Goal: Information Seeking & Learning: Learn about a topic

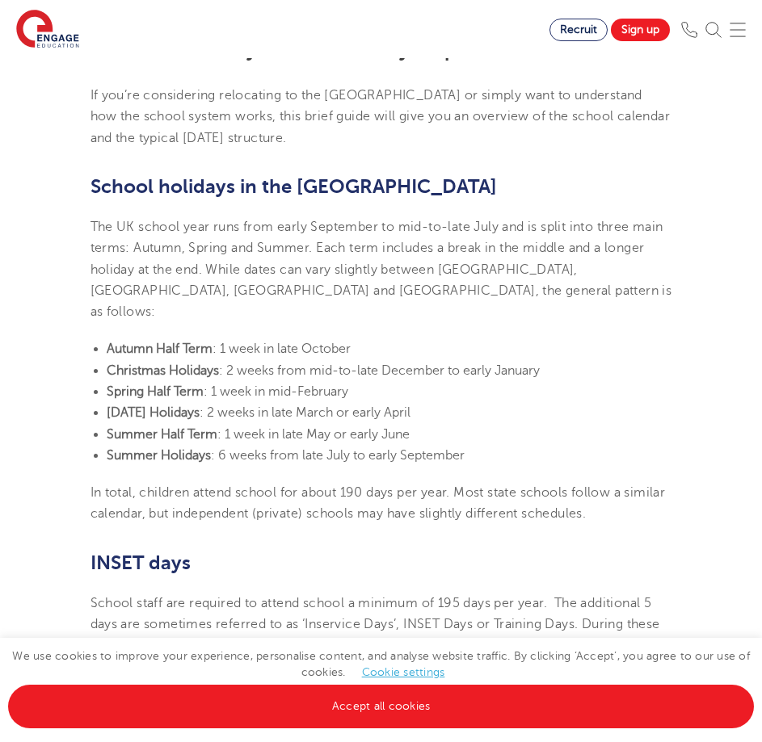
scroll to position [404, 0]
click at [228, 361] on li "Christmas Holidays : 2 weeks from mid-to-late December to early January" at bounding box center [389, 371] width 565 height 21
click at [282, 364] on span ": 2 weeks from mid-to-late December to early January" at bounding box center [379, 371] width 321 height 15
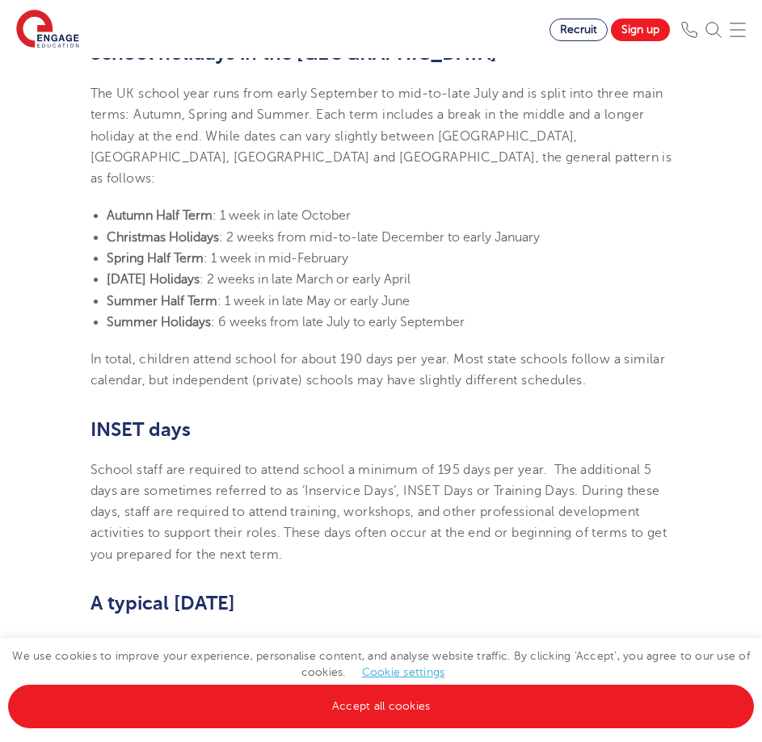
scroll to position [565, 0]
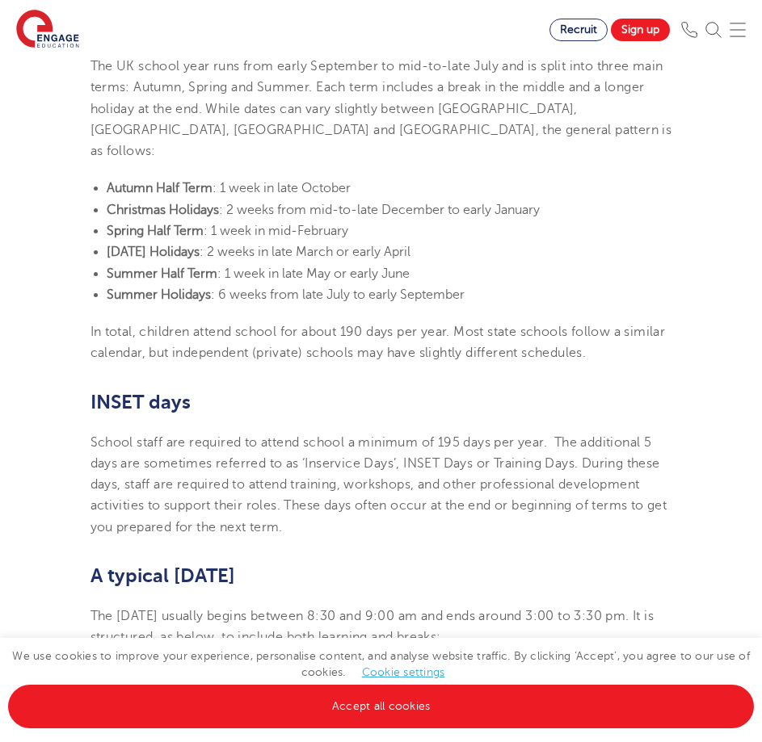
click at [299, 325] on span "In total, children attend school for about 190 days per year. Most state school…" at bounding box center [377, 343] width 575 height 36
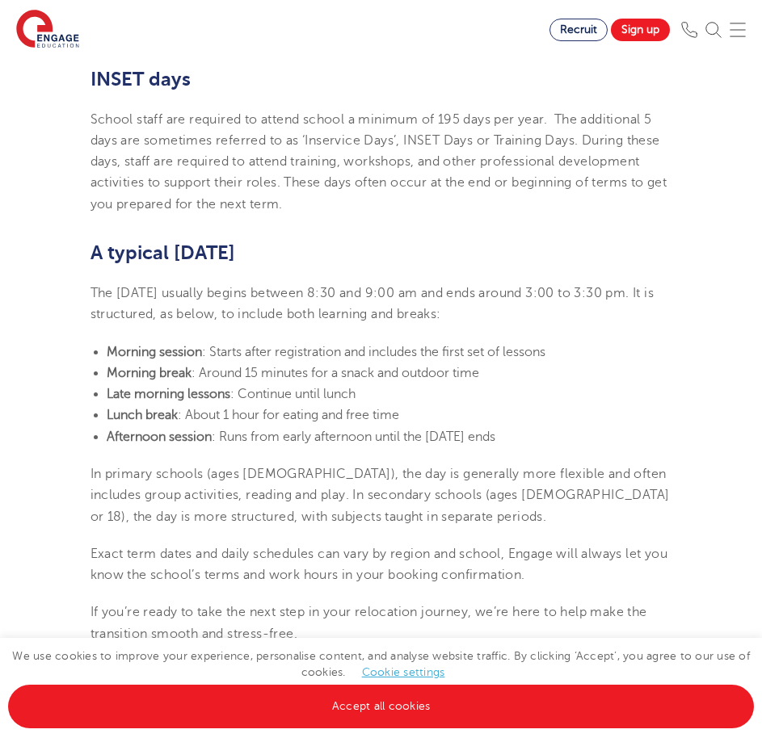
click at [299, 313] on section "[DATE] UK school holidays and school days explained If you’re considering reloc…" at bounding box center [381, 303] width 606 height 1610
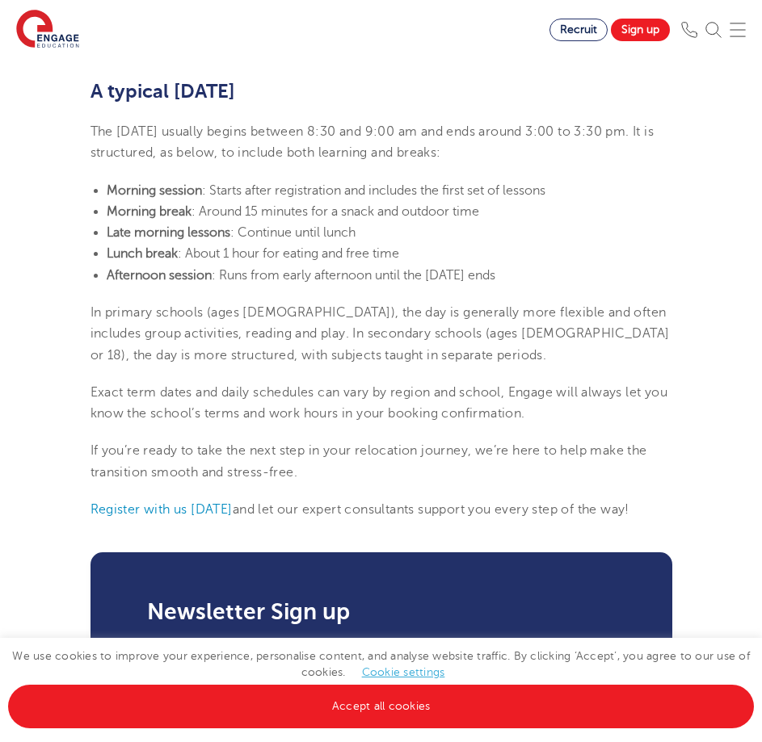
click at [265, 347] on section "[DATE] UK school holidays and school days explained If you’re considering reloc…" at bounding box center [381, 141] width 606 height 1610
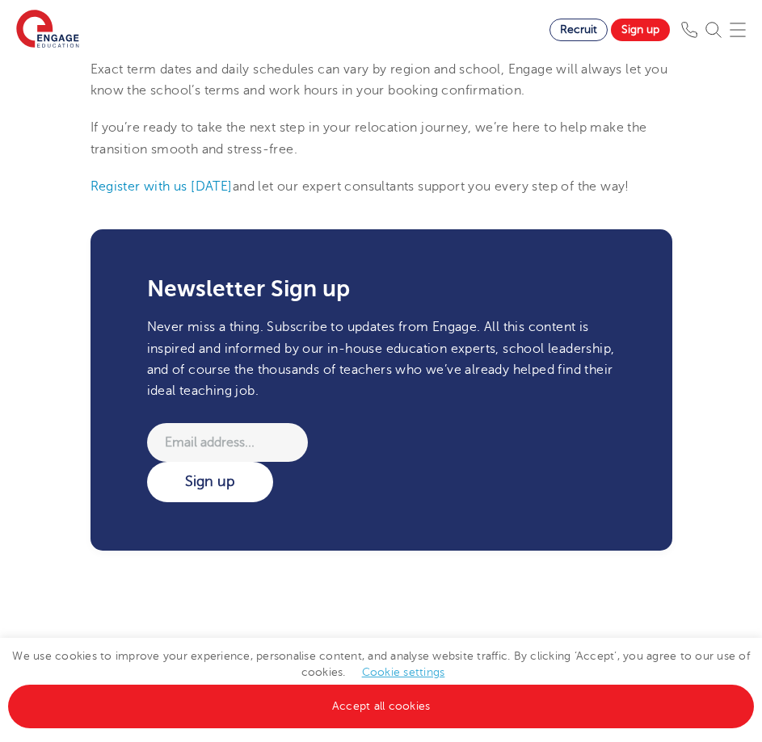
scroll to position [969, 0]
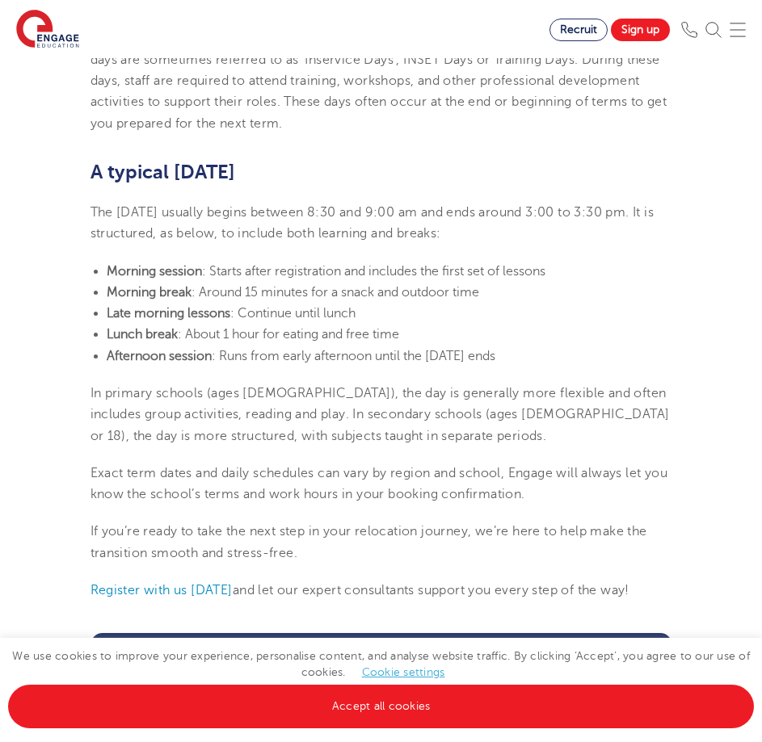
click at [327, 386] on span "In primary schools (ages [DEMOGRAPHIC_DATA]), the day is generally more flexibl…" at bounding box center [379, 414] width 579 height 57
drag, startPoint x: 95, startPoint y: 241, endPoint x: 548, endPoint y: 329, distance: 460.7
click at [548, 329] on ul "Morning session : Starts after registration and includes the first set of lesso…" at bounding box center [380, 314] width 581 height 106
click at [548, 346] on li "Afternoon session : Runs from early afternoon until the [DATE] ends" at bounding box center [389, 356] width 565 height 21
drag, startPoint x: 537, startPoint y: 331, endPoint x: 91, endPoint y: 245, distance: 454.1
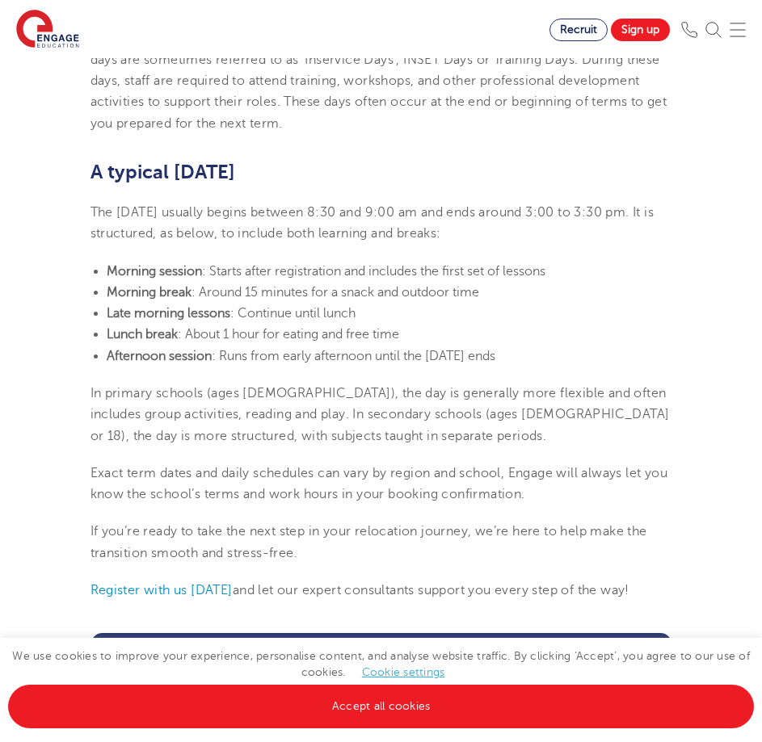
click at [91, 261] on ul "Morning session : Starts after registration and includes the first set of lesso…" at bounding box center [380, 314] width 581 height 106
click at [107, 261] on li "Morning session : Starts after registration and includes the first set of lesso…" at bounding box center [389, 271] width 565 height 21
click at [202, 386] on span "In primary schools (ages [DEMOGRAPHIC_DATA]), the day is generally more flexibl…" at bounding box center [379, 414] width 579 height 57
click at [141, 213] on span "The [DATE] usually begins between 8:30 and 9:00 am and ends around 3:00 to 3:30…" at bounding box center [372, 223] width 564 height 36
click at [377, 285] on span ": Around 15 minutes for a snack and outdoor time" at bounding box center [334, 292] width 287 height 15
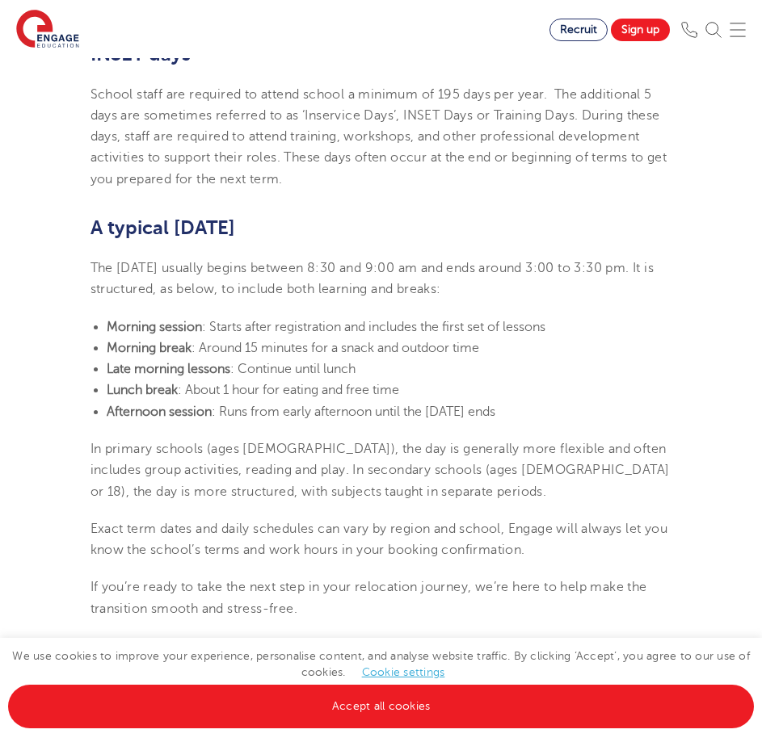
scroll to position [888, 0]
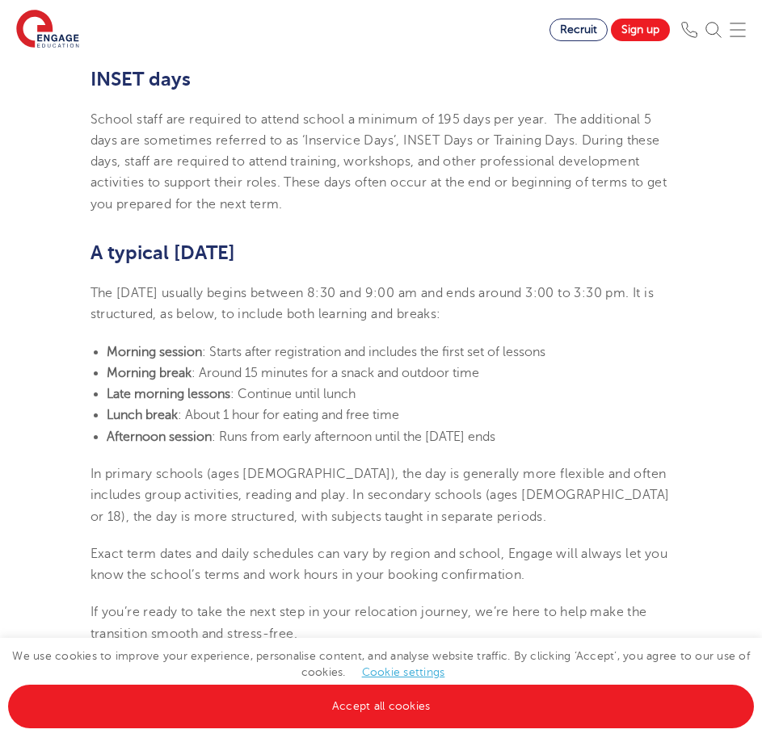
click at [142, 241] on b "A typical [DATE]" at bounding box center [162, 252] width 145 height 23
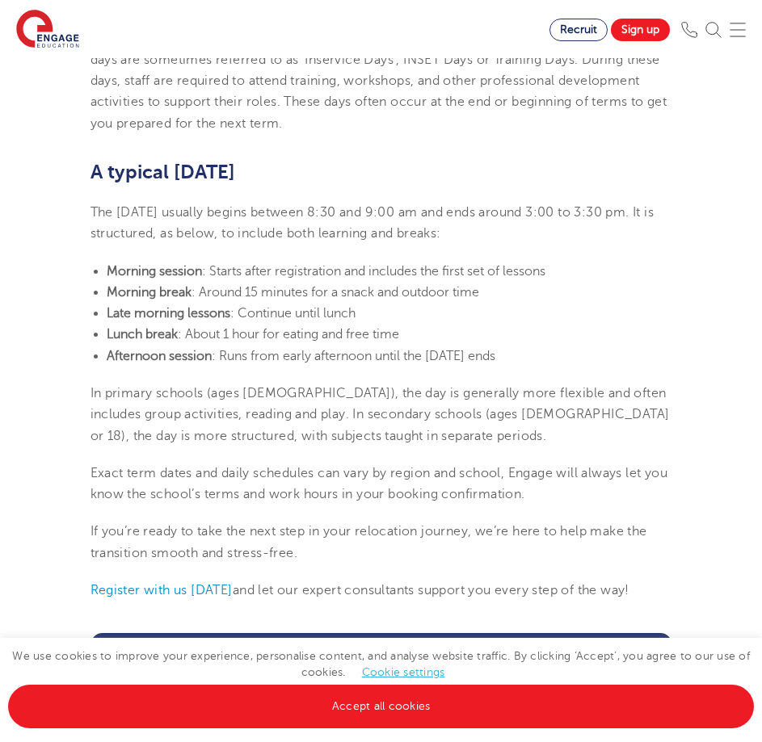
scroll to position [1050, 0]
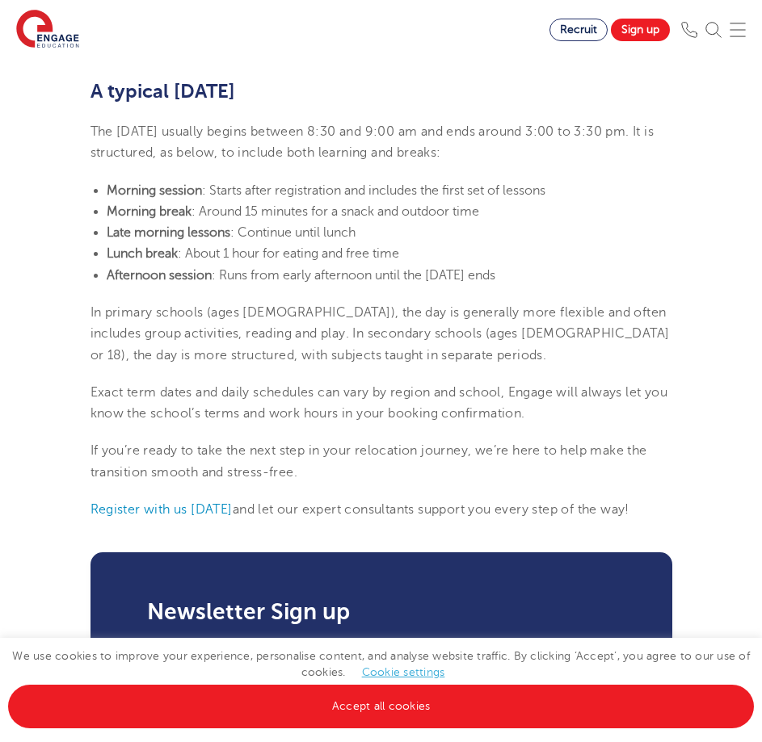
click at [417, 267] on section "[DATE] UK school holidays and school days explained If you’re considering reloc…" at bounding box center [381, 141] width 606 height 1610
click at [223, 312] on span "In primary schools (ages [DEMOGRAPHIC_DATA]), the day is generally more flexibl…" at bounding box center [379, 333] width 579 height 57
click at [304, 268] on span ": Runs from early afternoon until the [DATE] ends" at bounding box center [353, 275] width 283 height 15
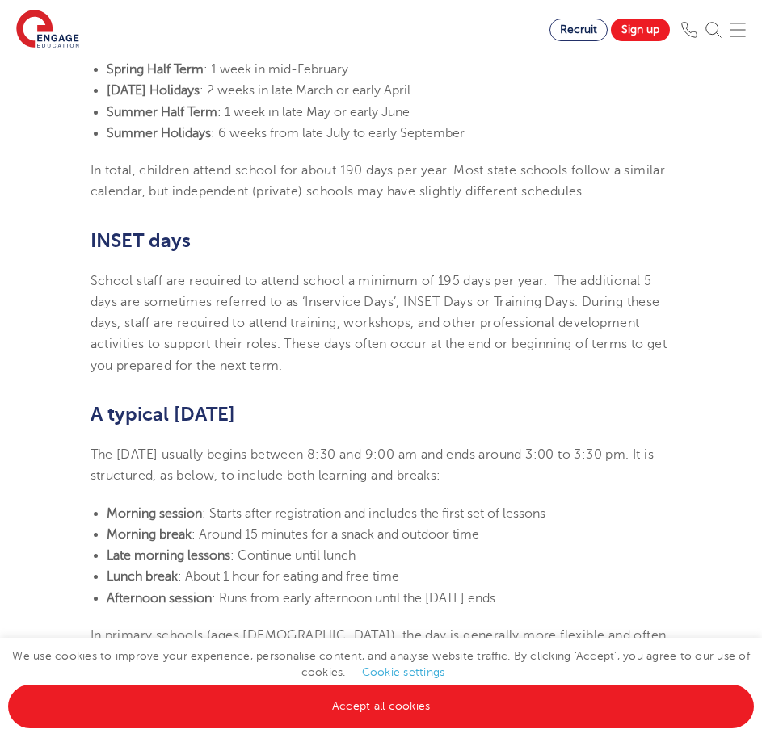
scroll to position [485, 0]
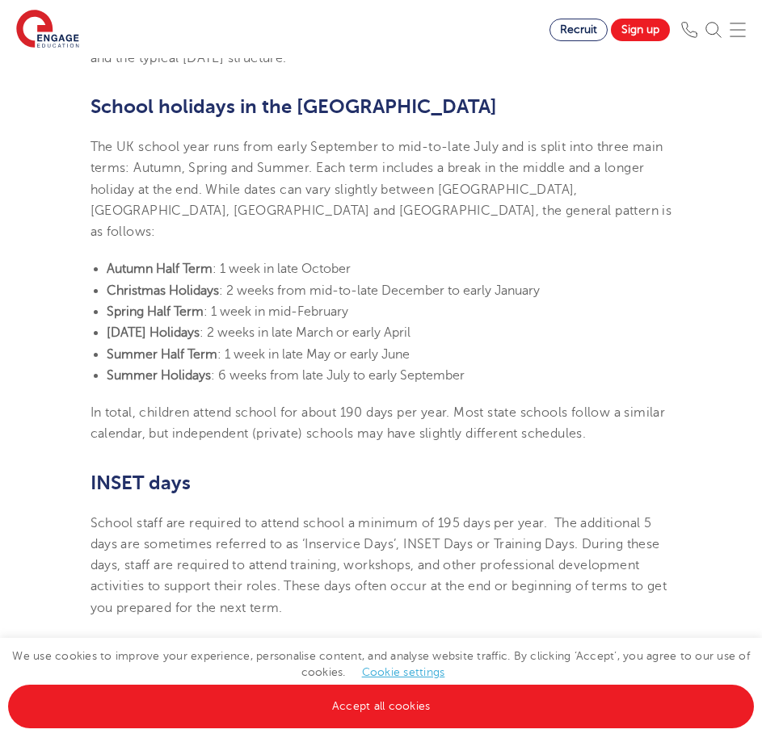
click at [219, 322] on li "[DATE] Holidays : 2 weeks in late March or early April" at bounding box center [389, 332] width 565 height 21
click at [226, 322] on li "[DATE] Holidays : 2 weeks in late March or early April" at bounding box center [389, 332] width 565 height 21
